Goal: Task Accomplishment & Management: Manage account settings

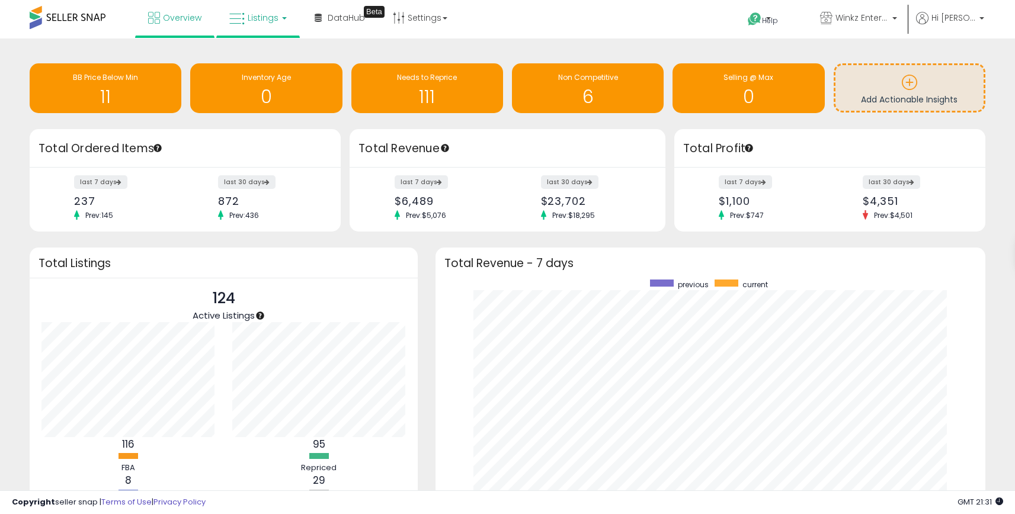
click at [229, 17] on icon at bounding box center [236, 18] width 15 height 15
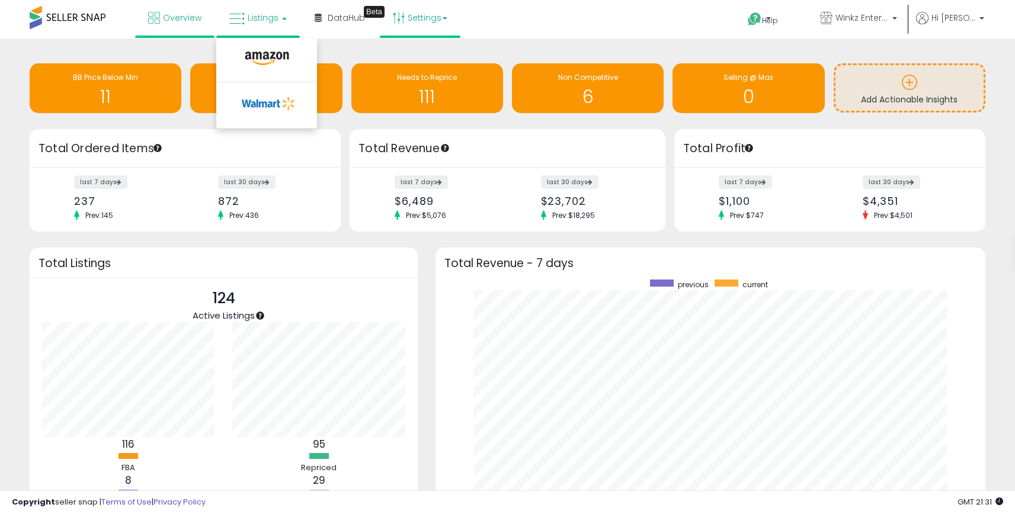
click at [419, 27] on link "Settings" at bounding box center [420, 18] width 72 height 36
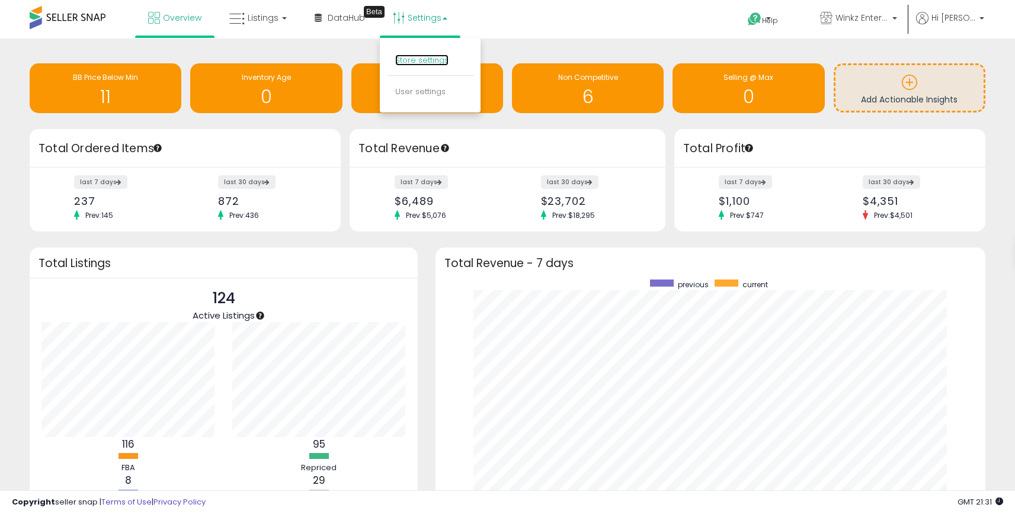
click at [428, 60] on link "Store settings" at bounding box center [421, 59] width 53 height 11
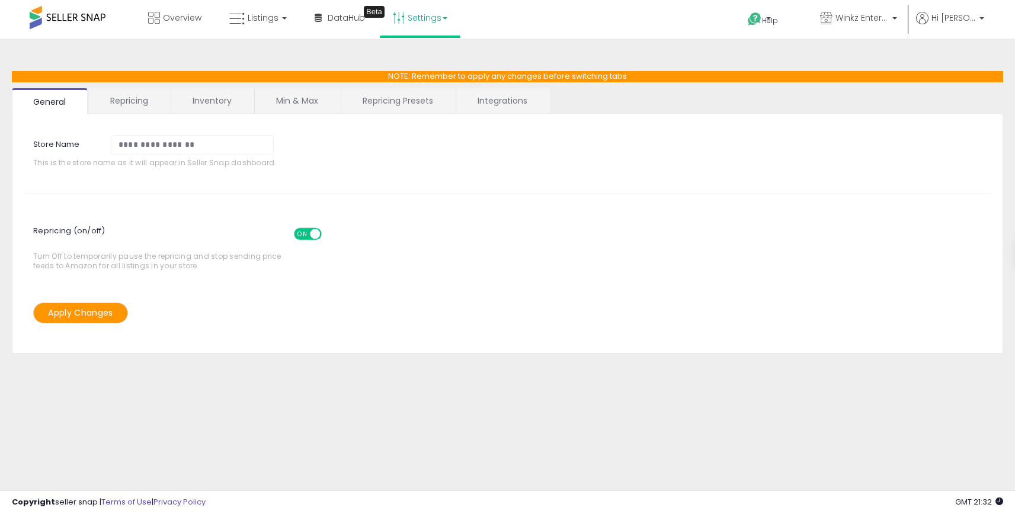
click at [346, 109] on link "Repricing Presets" at bounding box center [397, 100] width 113 height 25
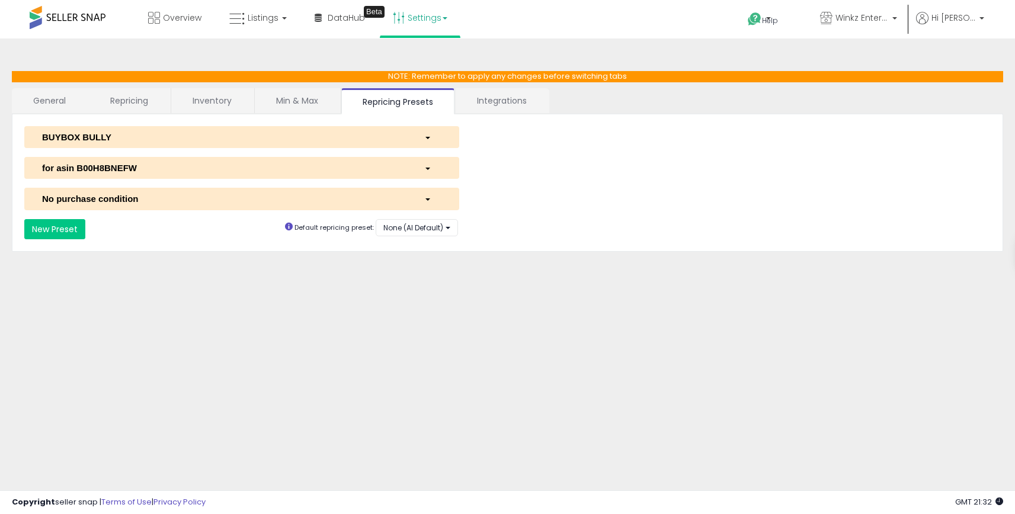
click at [34, 94] on link "General" at bounding box center [50, 100] width 76 height 25
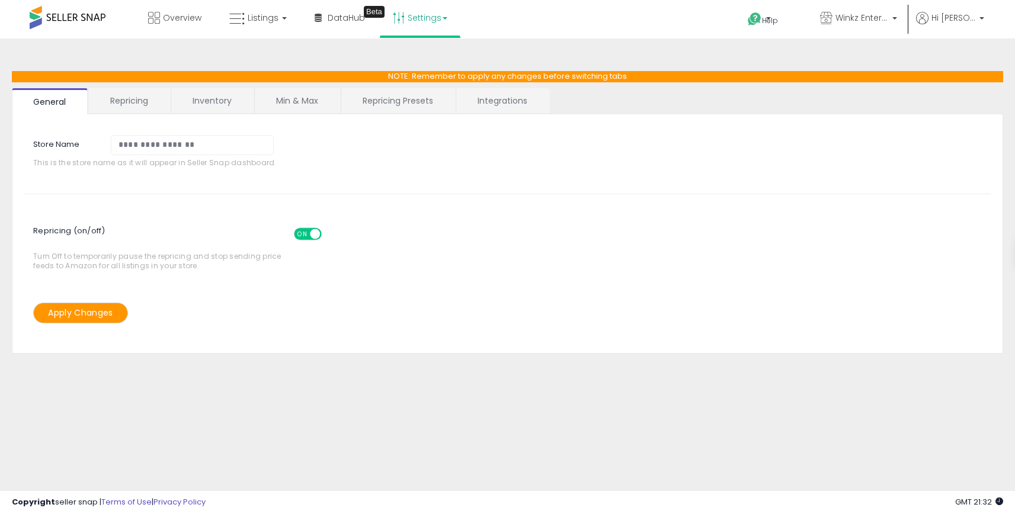
click at [139, 98] on link "Repricing" at bounding box center [129, 100] width 81 height 25
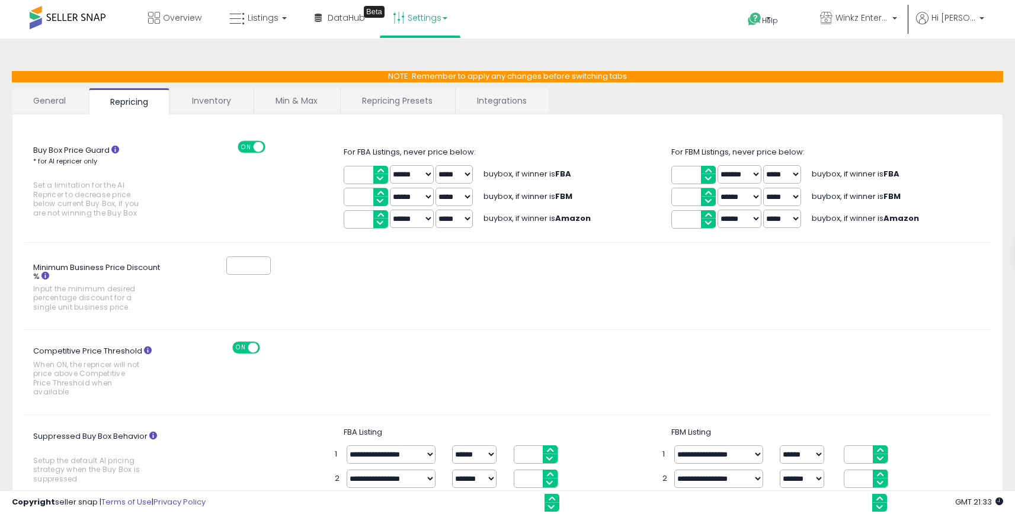
click at [193, 97] on link "Inventory" at bounding box center [212, 100] width 82 height 25
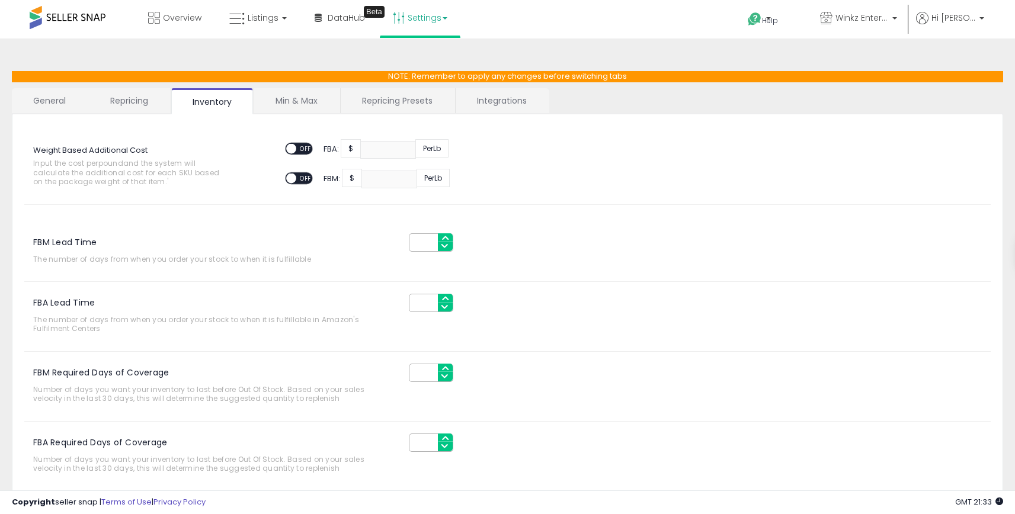
click at [134, 98] on link "Repricing" at bounding box center [129, 100] width 81 height 25
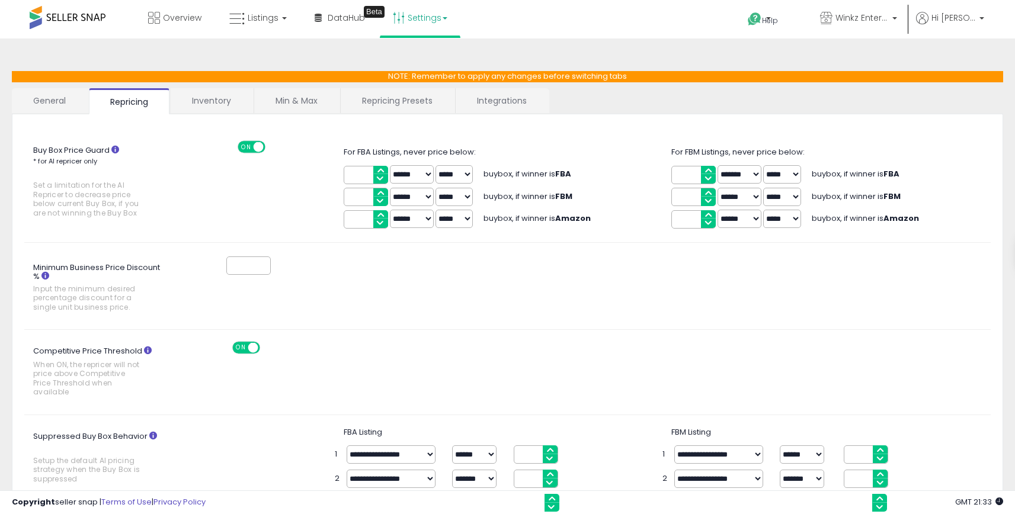
click at [214, 106] on link "Inventory" at bounding box center [212, 100] width 82 height 25
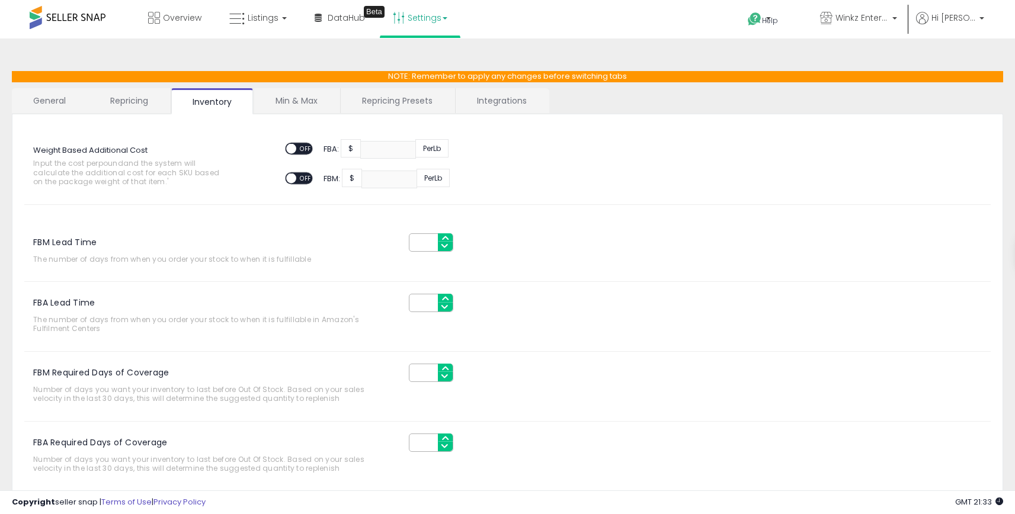
click at [125, 84] on div "**********" at bounding box center [507, 304] width 991 height 467
click at [133, 105] on link "Repricing" at bounding box center [129, 100] width 81 height 25
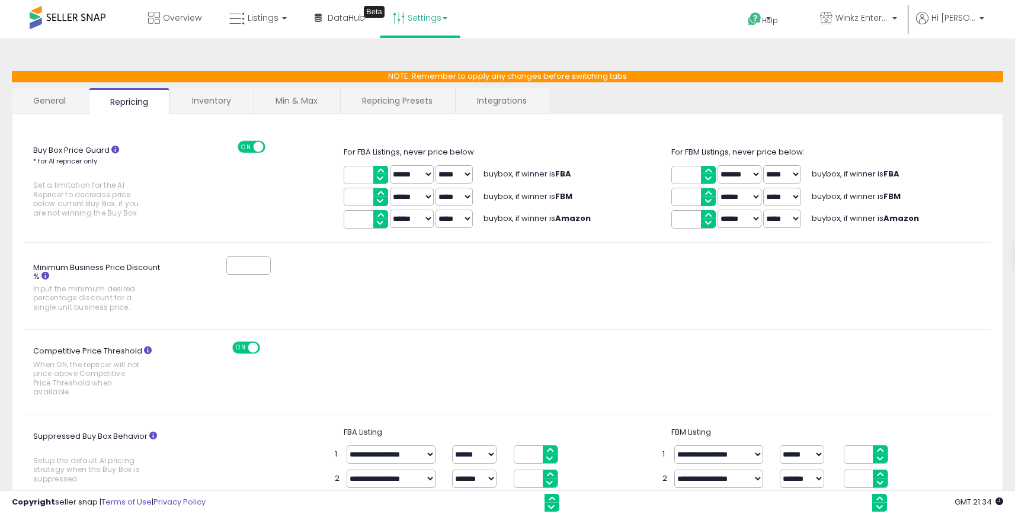
click at [304, 93] on link "Min & Max" at bounding box center [296, 100] width 85 height 25
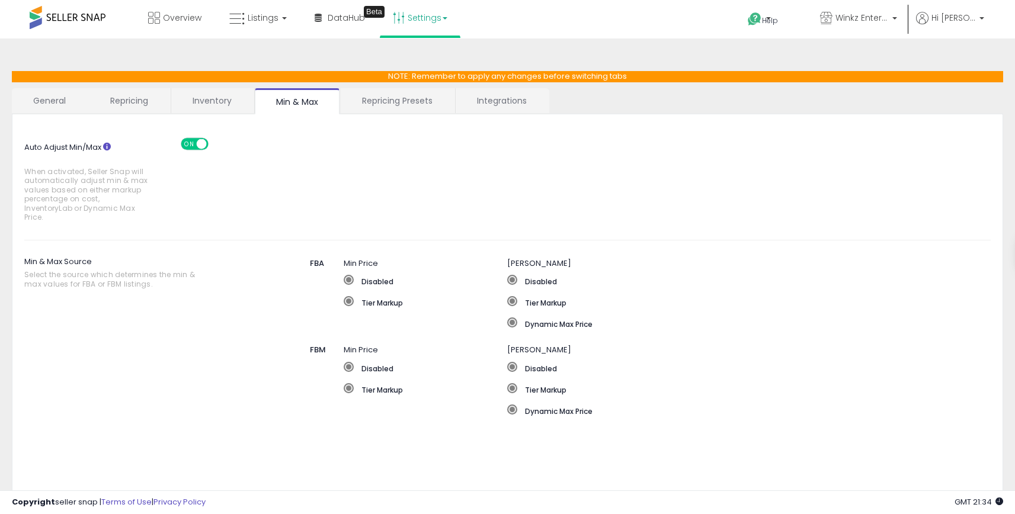
click at [364, 110] on link "Repricing Presets" at bounding box center [397, 100] width 113 height 25
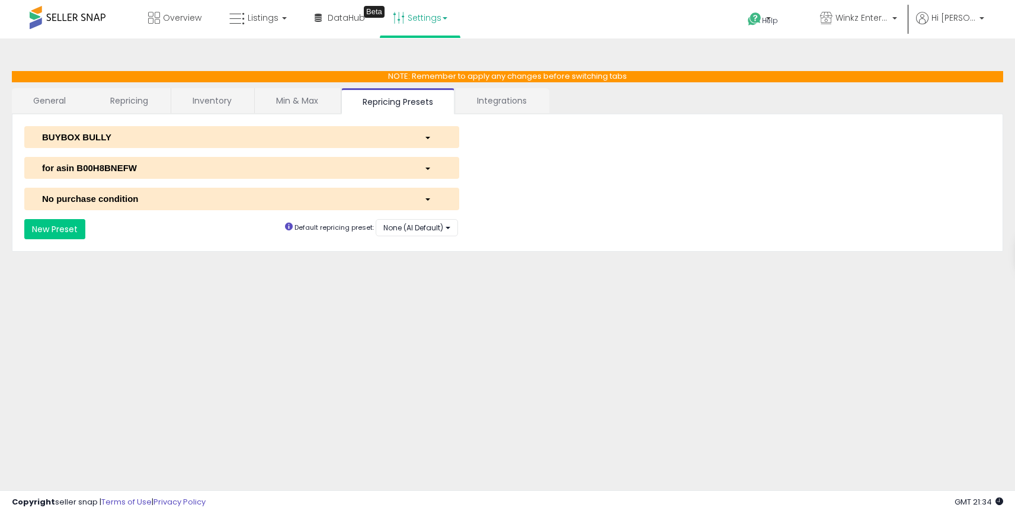
click at [500, 103] on link "Integrations" at bounding box center [501, 100] width 92 height 25
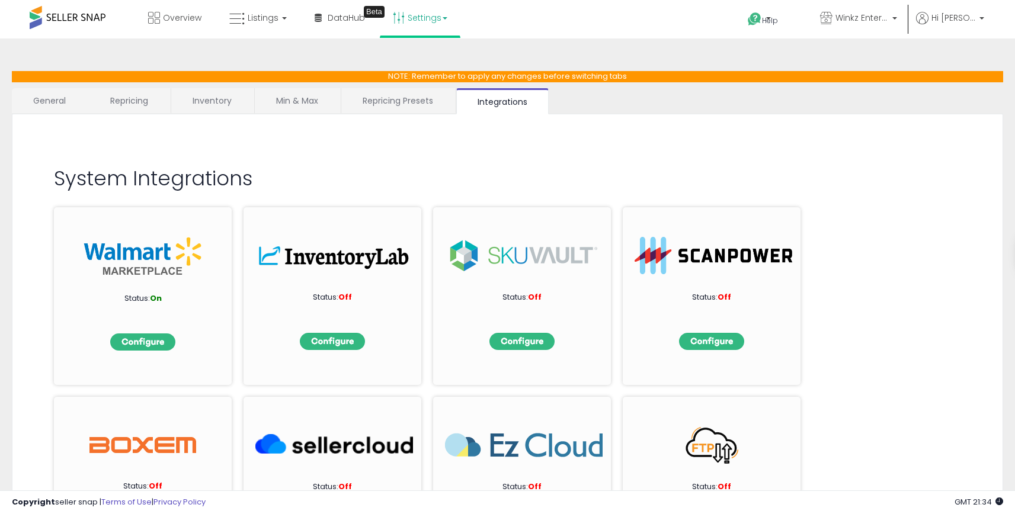
click at [62, 93] on link "General" at bounding box center [50, 100] width 76 height 25
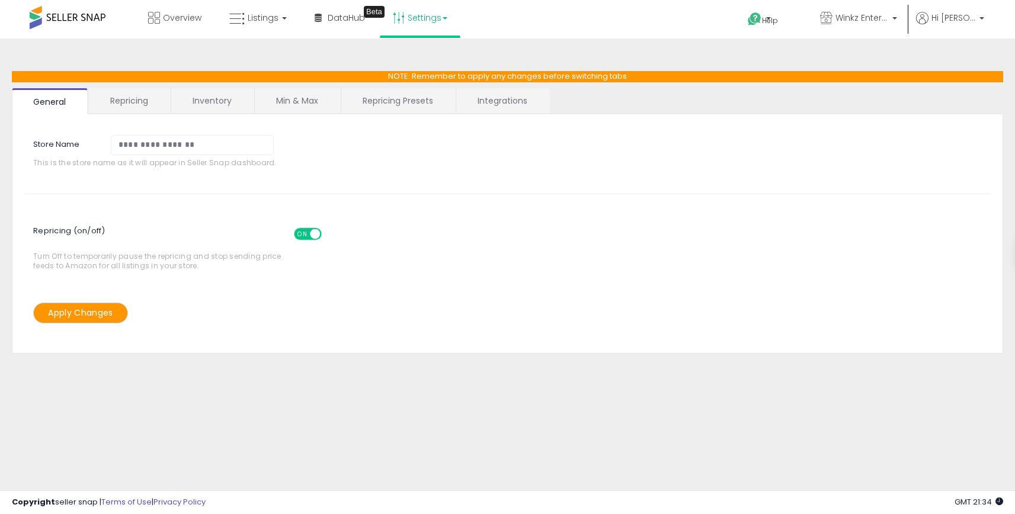
click at [145, 100] on link "Repricing" at bounding box center [129, 100] width 81 height 25
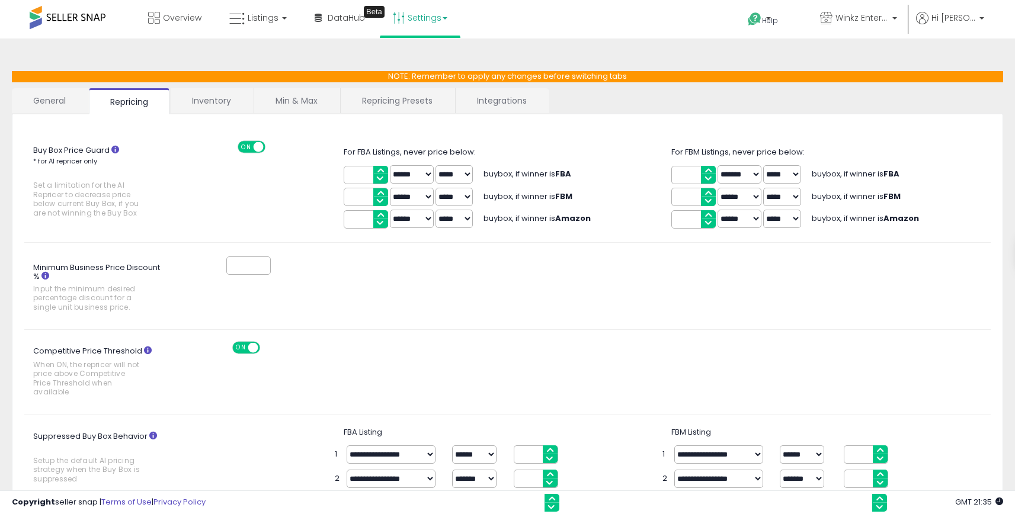
click at [310, 89] on link "Min & Max" at bounding box center [296, 100] width 85 height 25
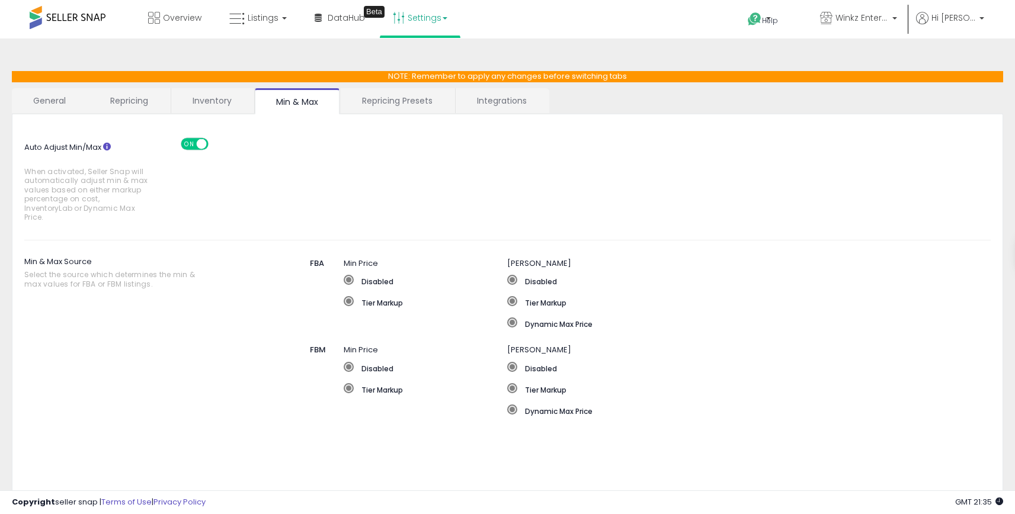
click at [118, 95] on link "Repricing" at bounding box center [129, 100] width 81 height 25
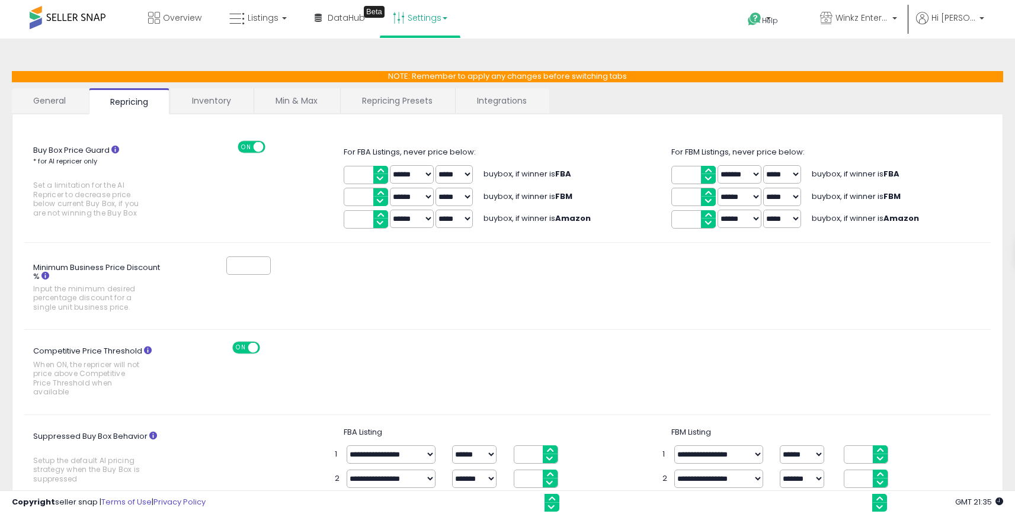
click at [470, 105] on link "Integrations" at bounding box center [501, 100] width 92 height 25
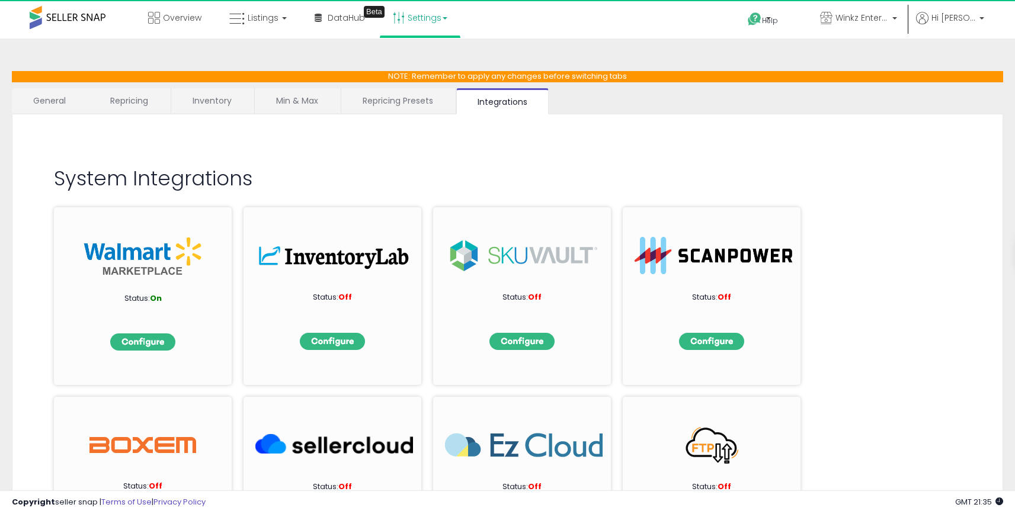
click at [167, 102] on link "Repricing" at bounding box center [129, 100] width 81 height 25
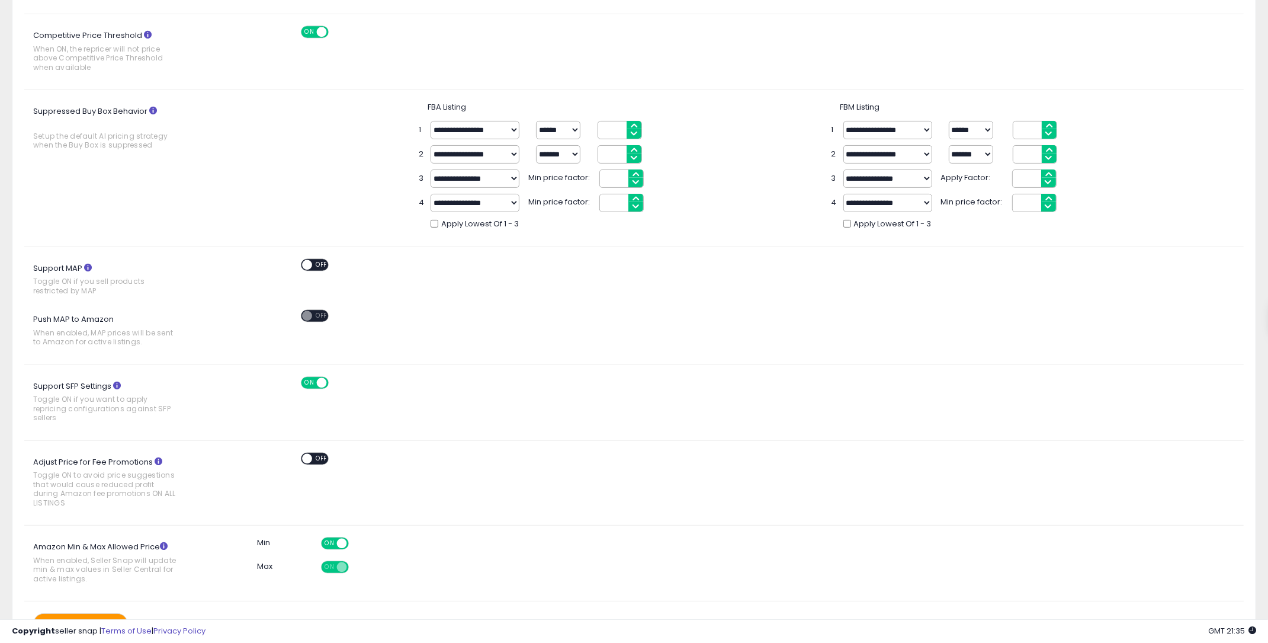
scroll to position [374, 0]
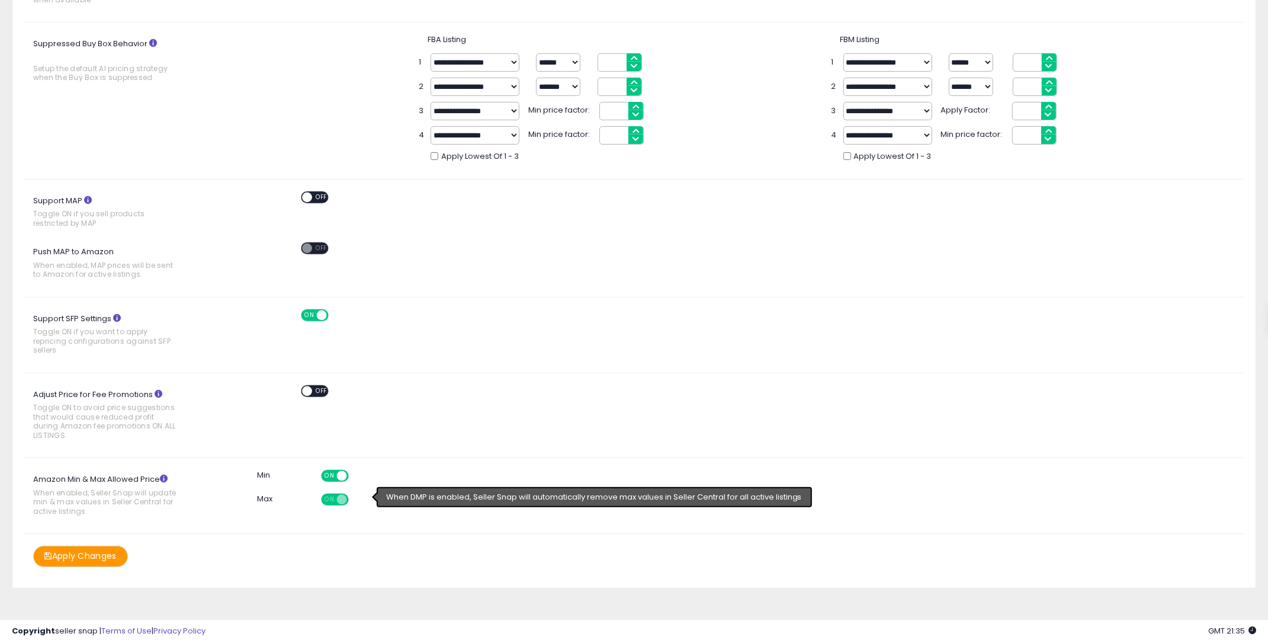
click at [338, 495] on span at bounding box center [341, 500] width 10 height 10
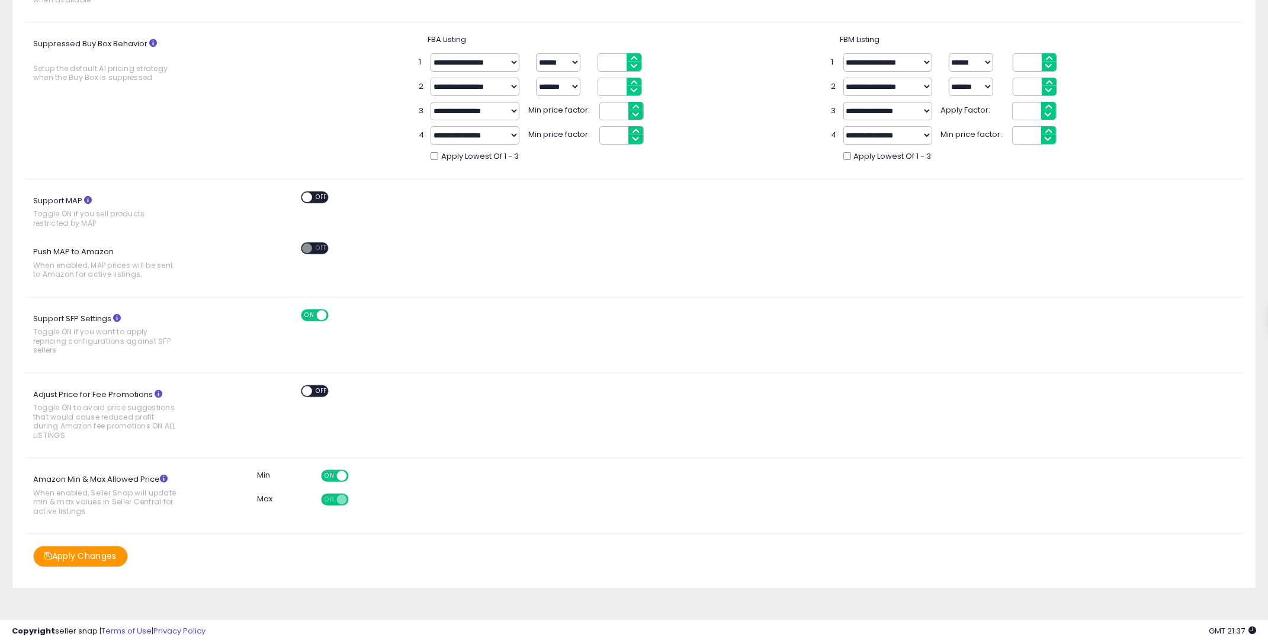
scroll to position [0, 0]
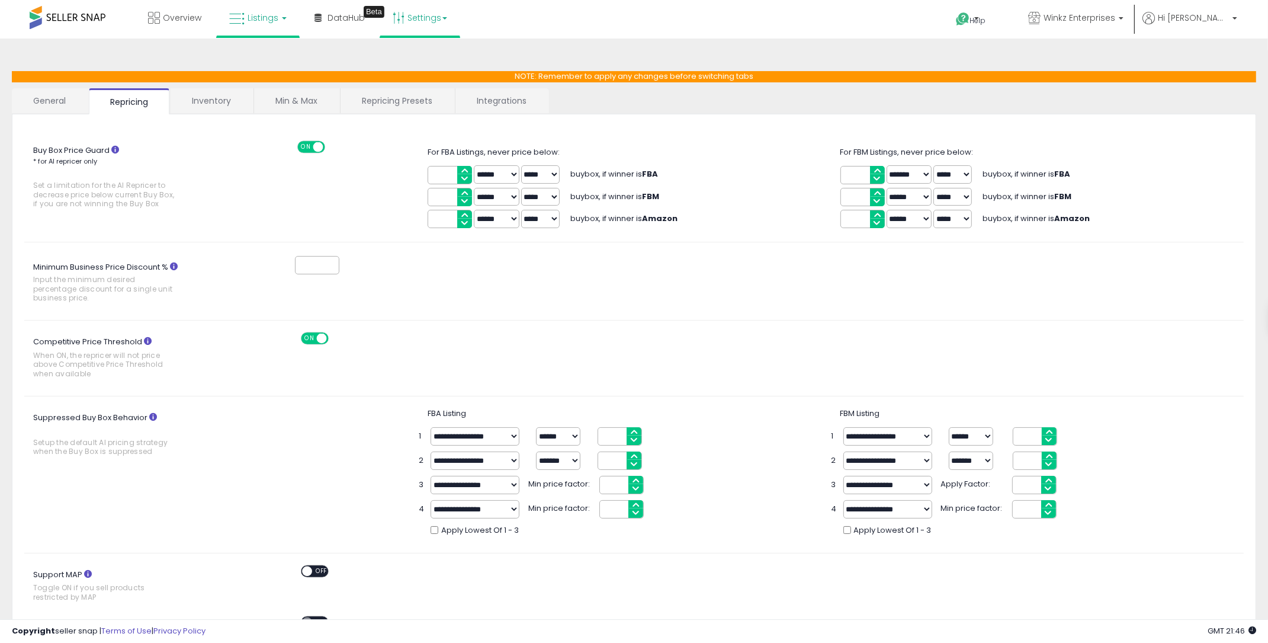
click at [243, 25] on icon at bounding box center [236, 18] width 15 height 15
click at [245, 59] on icon at bounding box center [267, 58] width 52 height 15
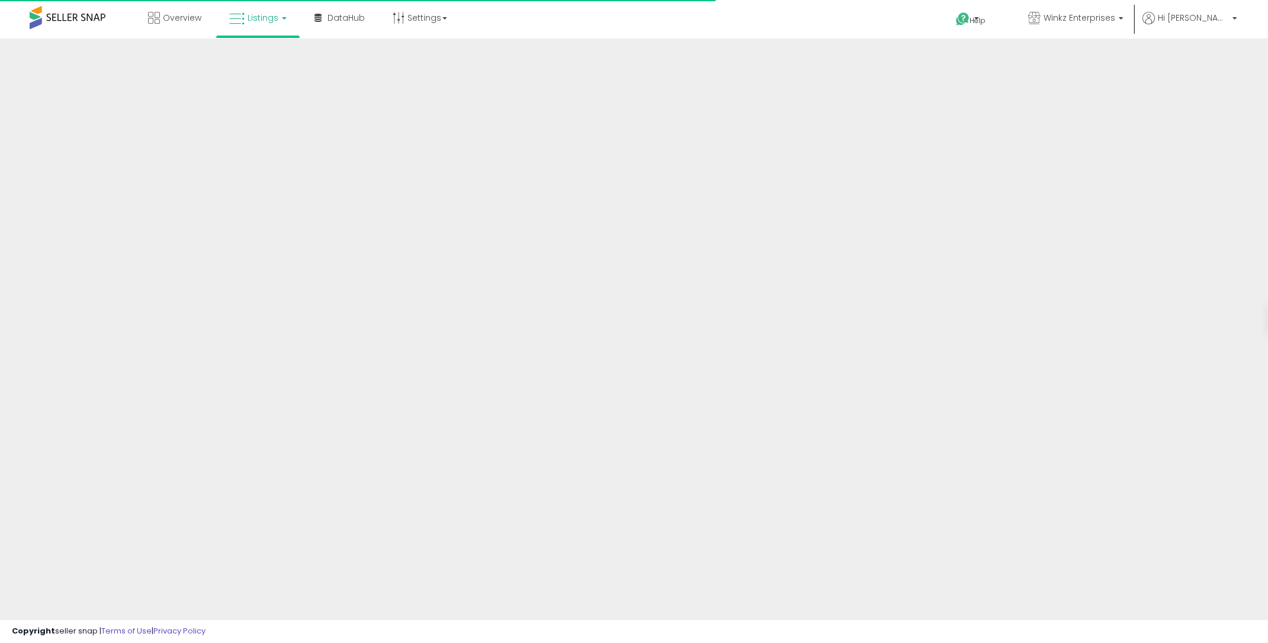
click at [266, 30] on link "Listings" at bounding box center [257, 18] width 75 height 36
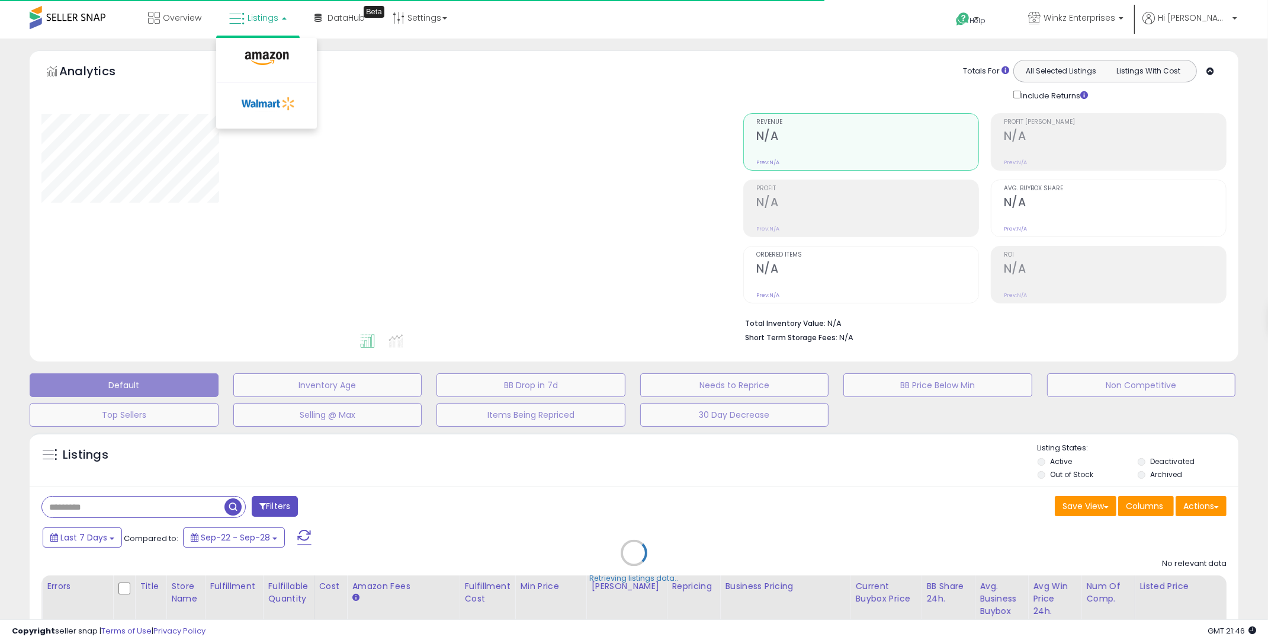
click at [498, 166] on div at bounding box center [383, 222] width 684 height 219
click at [517, 494] on div "Retrieving listings data.." at bounding box center [634, 561] width 1227 height 270
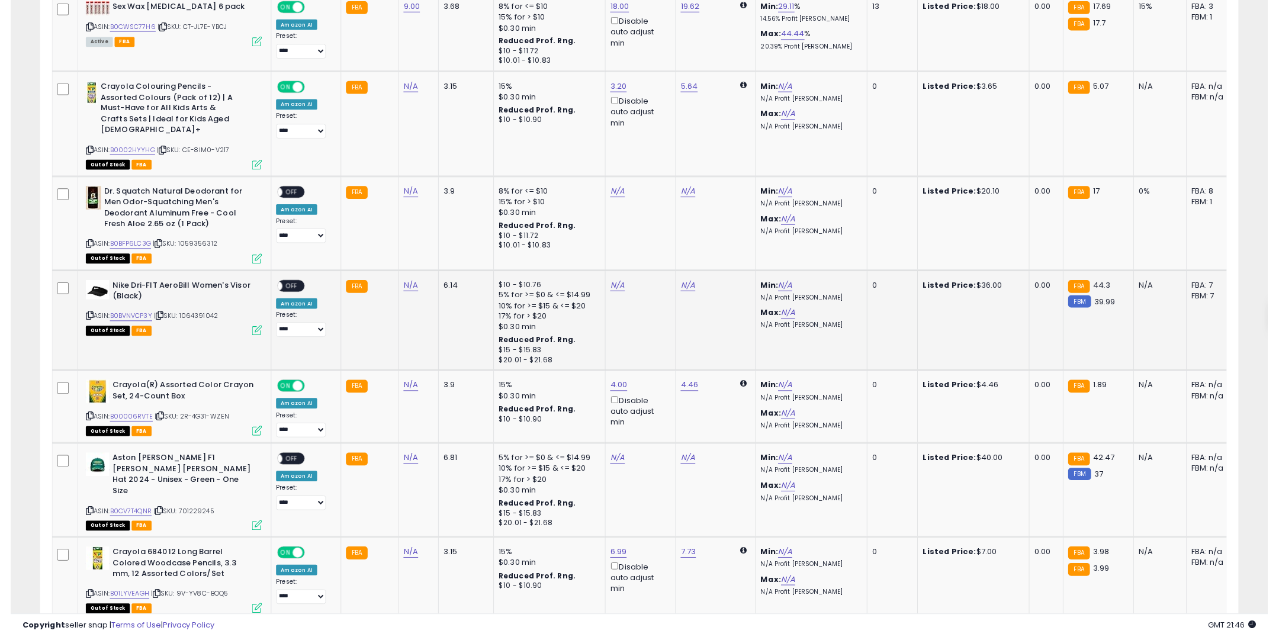
scroll to position [466, 0]
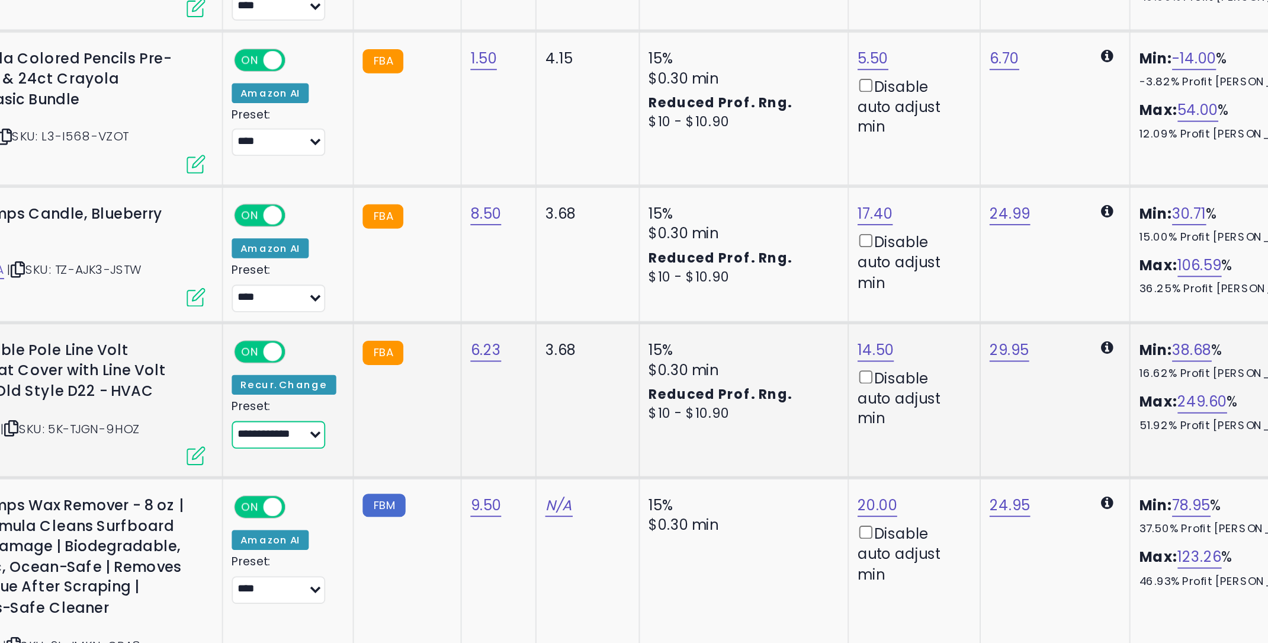
click at [296, 445] on select "**********" at bounding box center [293, 445] width 50 height 15
click at [284, 390] on td "**********" at bounding box center [298, 427] width 70 height 84
click at [285, 396] on span at bounding box center [290, 401] width 10 height 10
click at [284, 396] on span "OFF" at bounding box center [283, 401] width 19 height 10
click at [285, 396] on span at bounding box center [290, 401] width 10 height 10
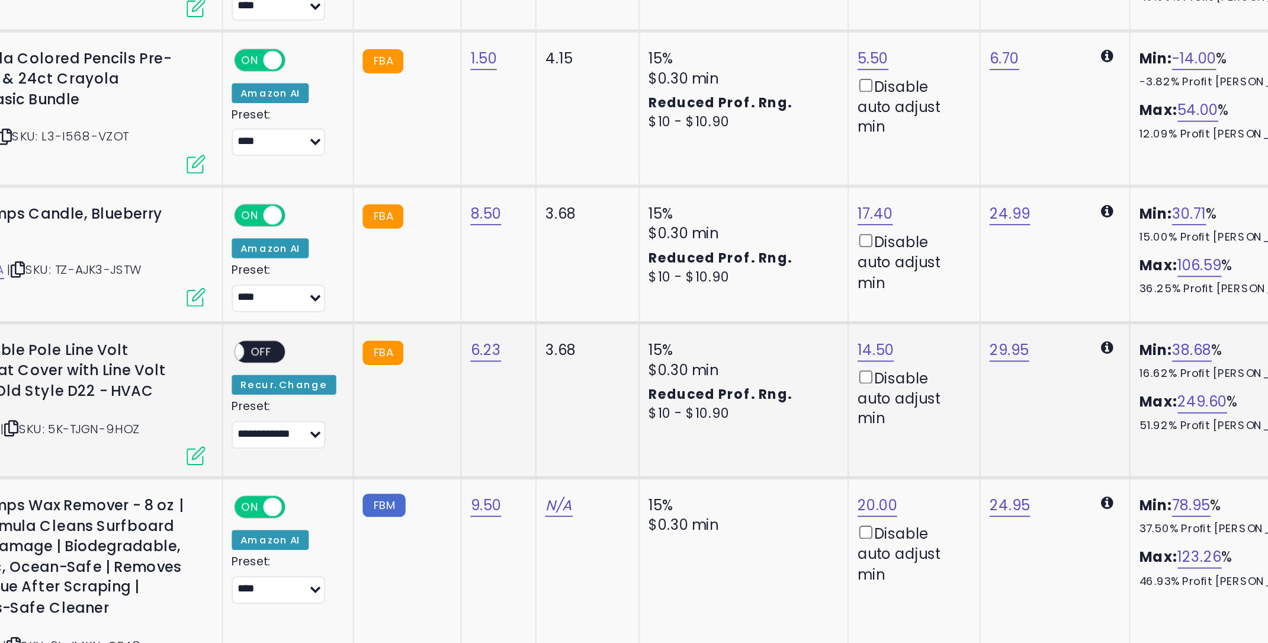
click at [284, 396] on span "OFF" at bounding box center [283, 401] width 19 height 10
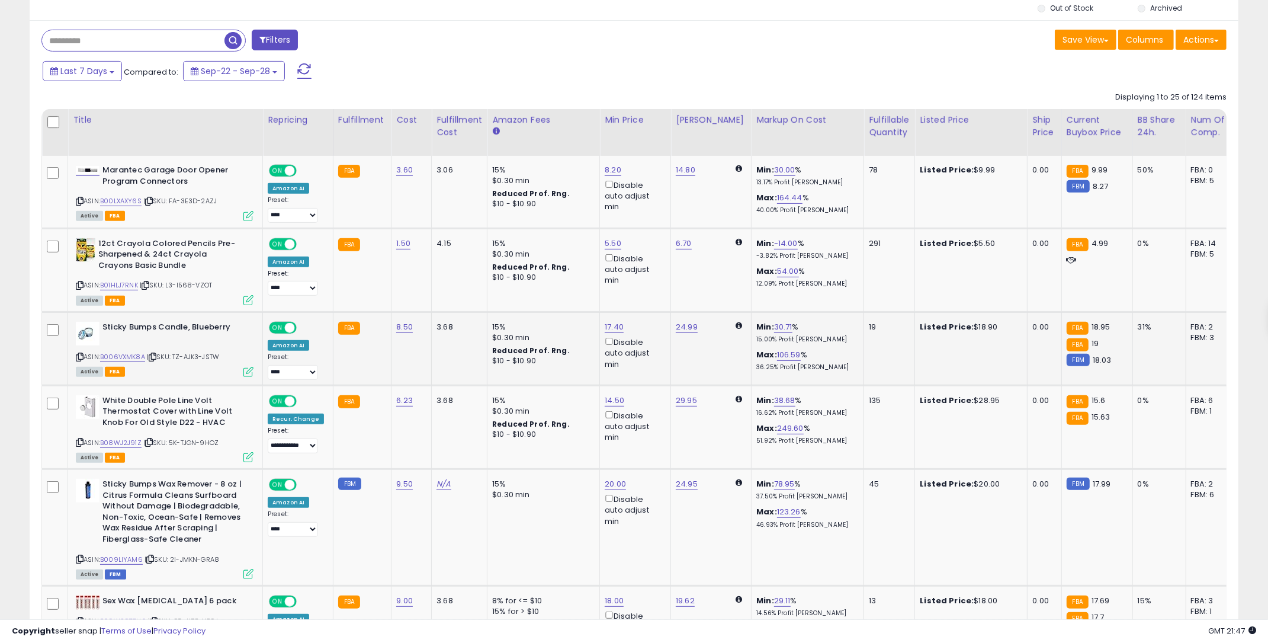
click at [281, 325] on span "ON" at bounding box center [277, 328] width 15 height 10
click at [281, 325] on span "OFF" at bounding box center [283, 328] width 19 height 10
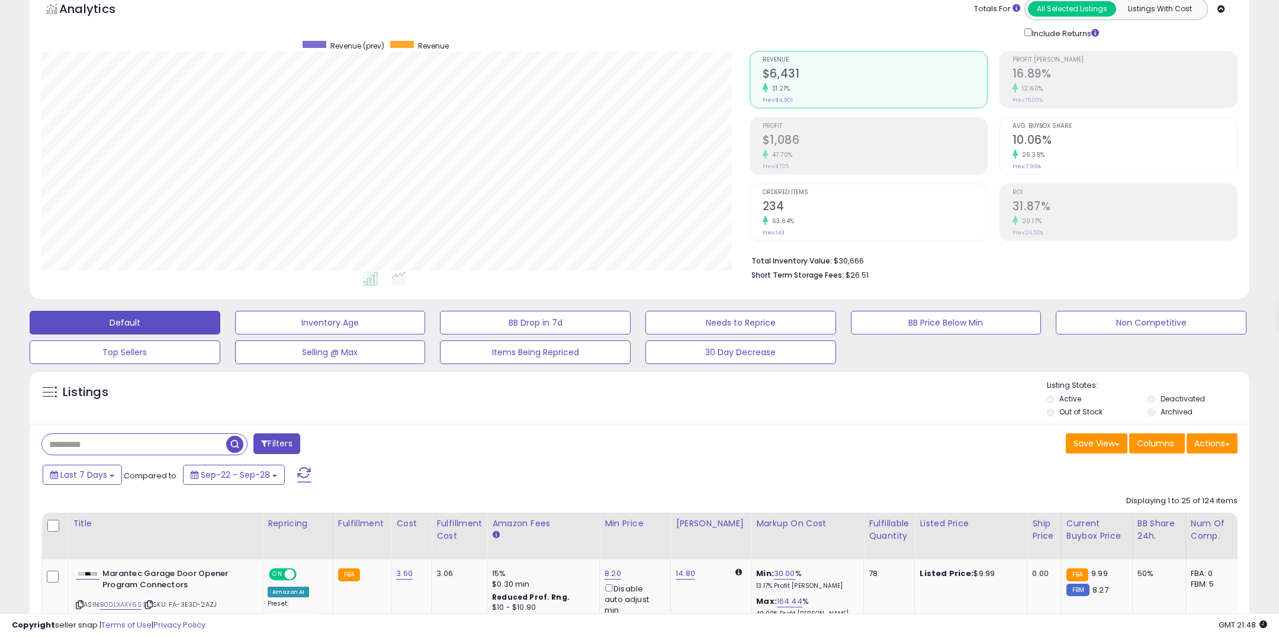
scroll to position [0, 0]
